Goal: Task Accomplishment & Management: Manage account settings

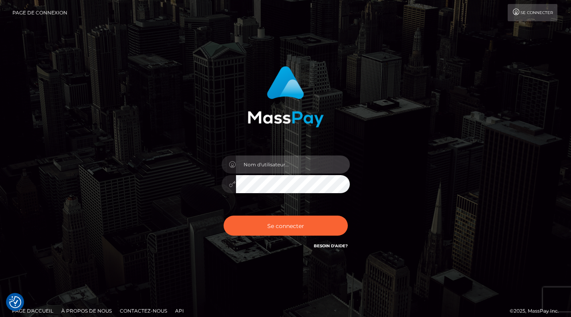
click at [283, 166] on input "text" at bounding box center [293, 165] width 114 height 18
type input "ynnubsgurd@yahoo.com"
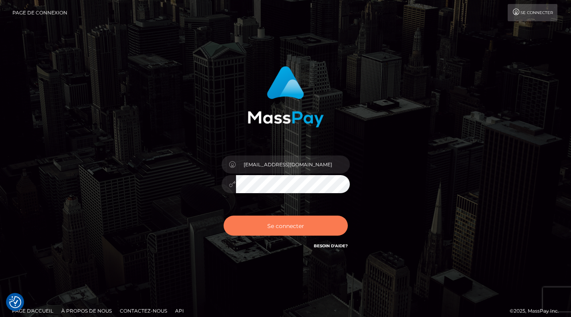
click at [286, 227] on font "Se connecter" at bounding box center [285, 225] width 37 height 7
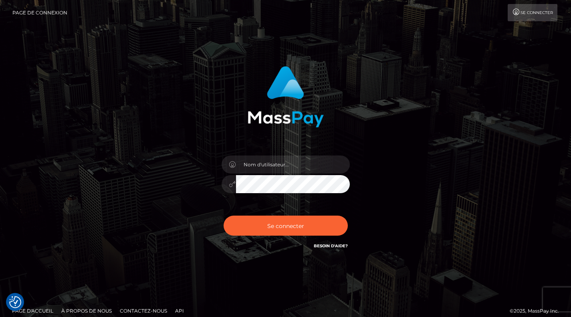
type input "[EMAIL_ADDRESS][DOMAIN_NAME]"
click at [210, 183] on div "ynnubsgurd@yahoo.com" at bounding box center [285, 158] width 211 height 196
click at [224, 216] on button "Se connecter" at bounding box center [286, 226] width 124 height 20
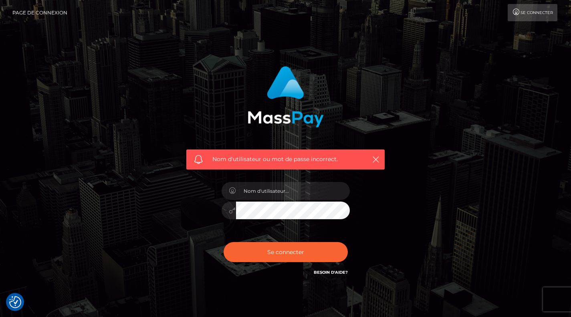
click at [522, 15] on font "Se connecter" at bounding box center [537, 12] width 32 height 5
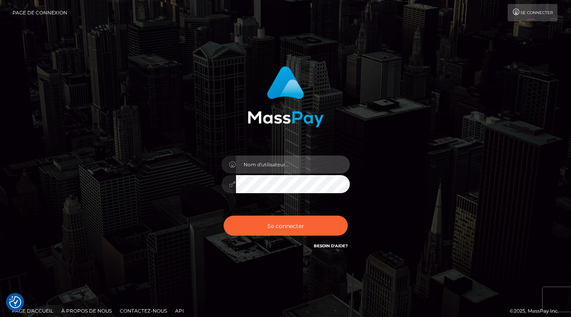
click at [275, 166] on input "text" at bounding box center [293, 165] width 114 height 18
type input "[EMAIL_ADDRESS][DOMAIN_NAME]"
click at [217, 179] on div "[EMAIL_ADDRESS][DOMAIN_NAME]" at bounding box center [286, 180] width 140 height 61
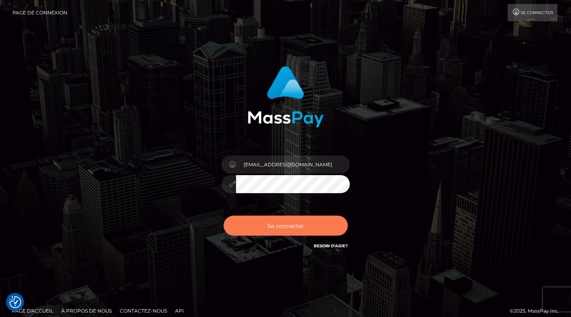
click at [255, 227] on button "Se connecter" at bounding box center [286, 226] width 124 height 20
